Goal: Navigation & Orientation: Find specific page/section

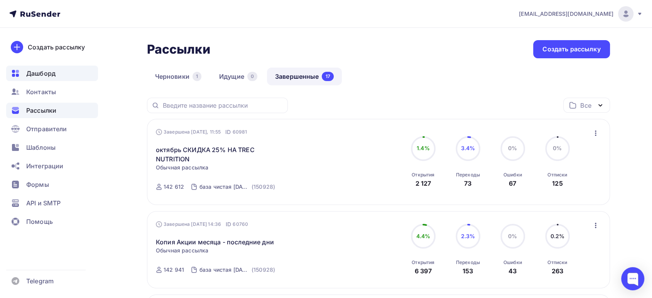
click at [47, 71] on span "Дашборд" at bounding box center [40, 73] width 29 height 9
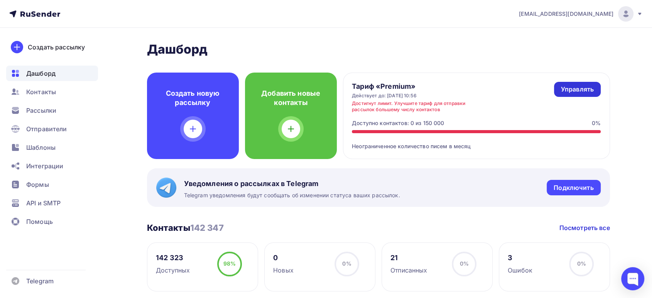
click at [571, 91] on div "Управлять" at bounding box center [577, 89] width 33 height 9
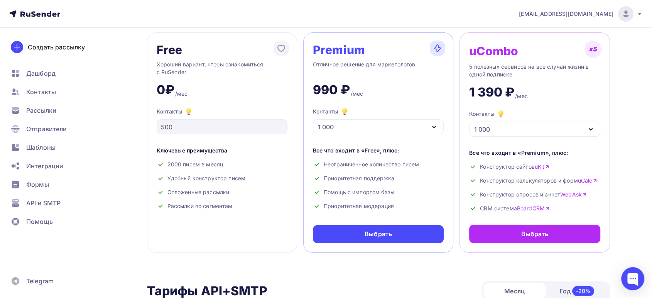
scroll to position [43, 0]
click at [404, 127] on div "1 000" at bounding box center [378, 126] width 131 height 15
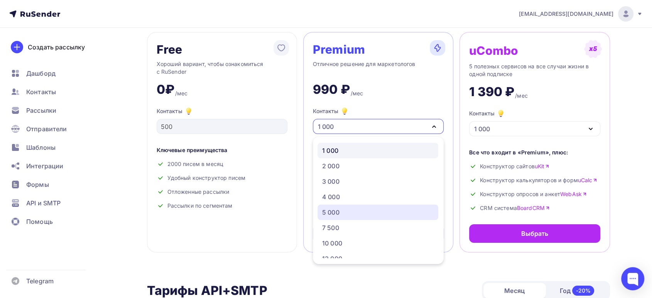
click at [334, 208] on div "5 000" at bounding box center [330, 212] width 17 height 9
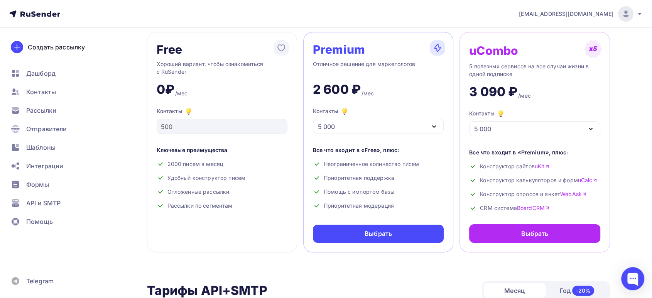
click at [363, 128] on div "5 000" at bounding box center [378, 126] width 131 height 15
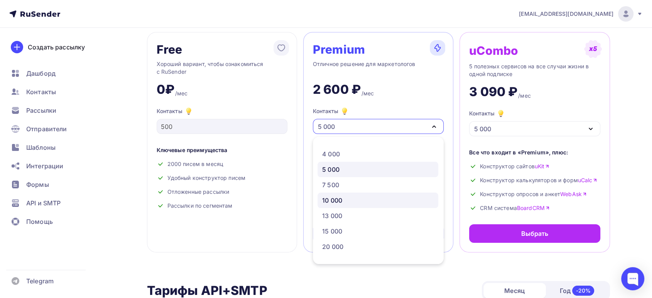
click at [349, 204] on div "10 000" at bounding box center [378, 200] width 112 height 9
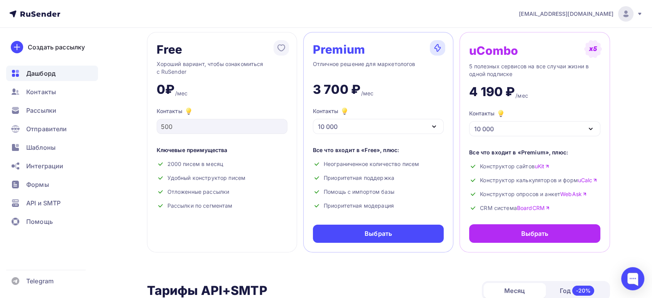
click at [41, 72] on span "Дашборд" at bounding box center [40, 73] width 29 height 9
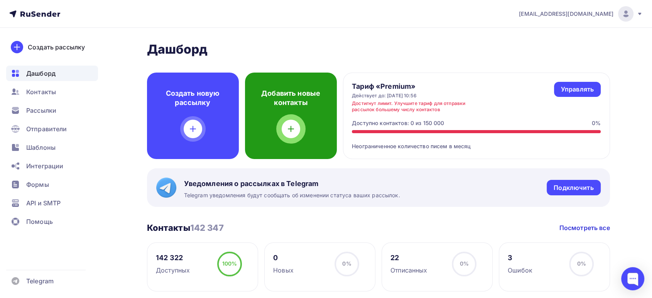
click at [293, 123] on div at bounding box center [291, 129] width 19 height 19
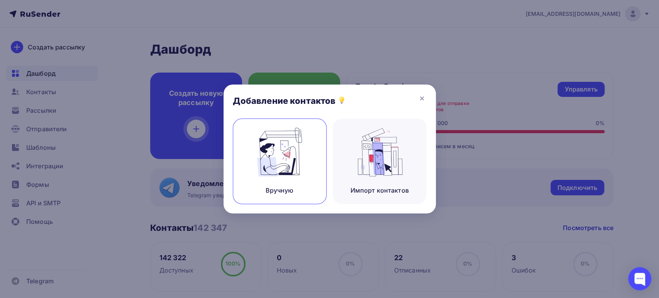
click at [277, 158] on img at bounding box center [280, 152] width 52 height 49
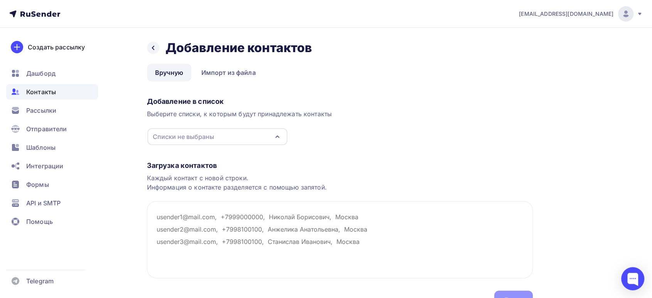
click at [248, 135] on div "Списки не выбраны" at bounding box center [217, 136] width 140 height 17
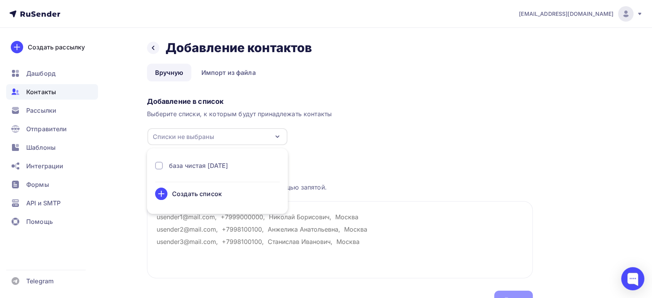
click at [404, 131] on div "Добавление в список Выберите списки, к которым будут принадлежать контакты Спис…" at bounding box center [340, 120] width 386 height 52
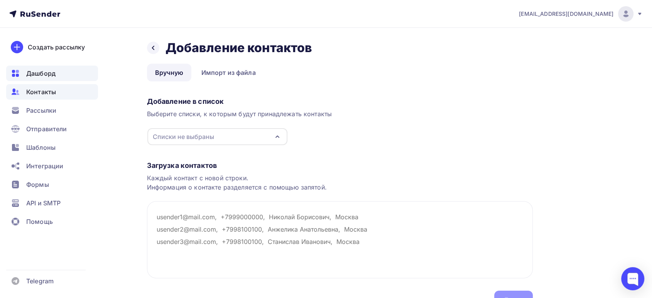
click at [41, 73] on span "Дашборд" at bounding box center [40, 73] width 29 height 9
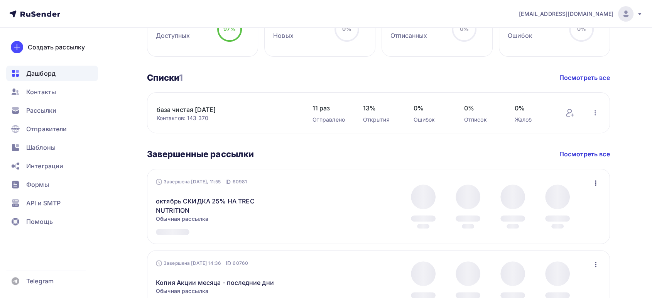
scroll to position [257, 0]
